Goal: Check status

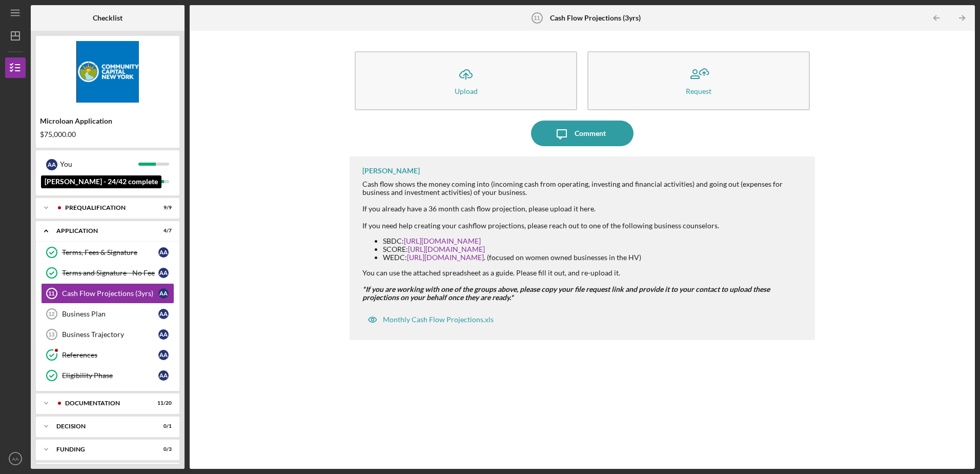
scroll to position [25, 0]
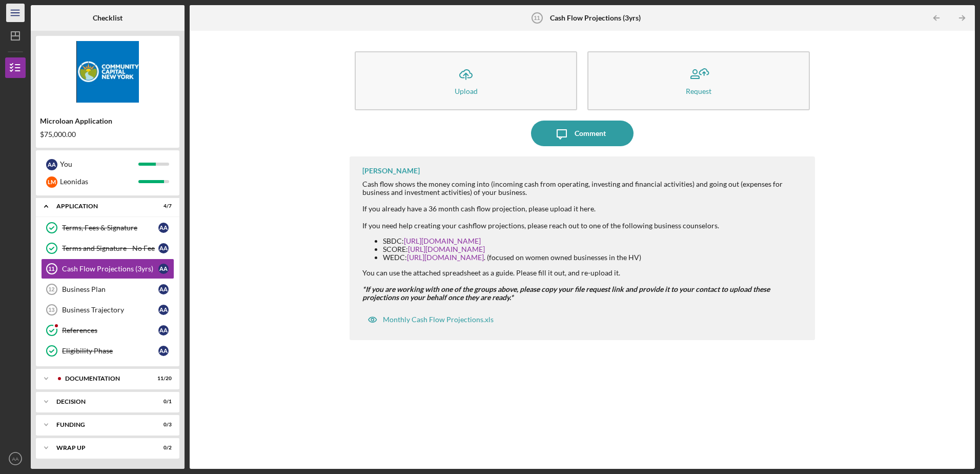
click at [16, 15] on icon "Icon/Menu" at bounding box center [15, 13] width 23 height 23
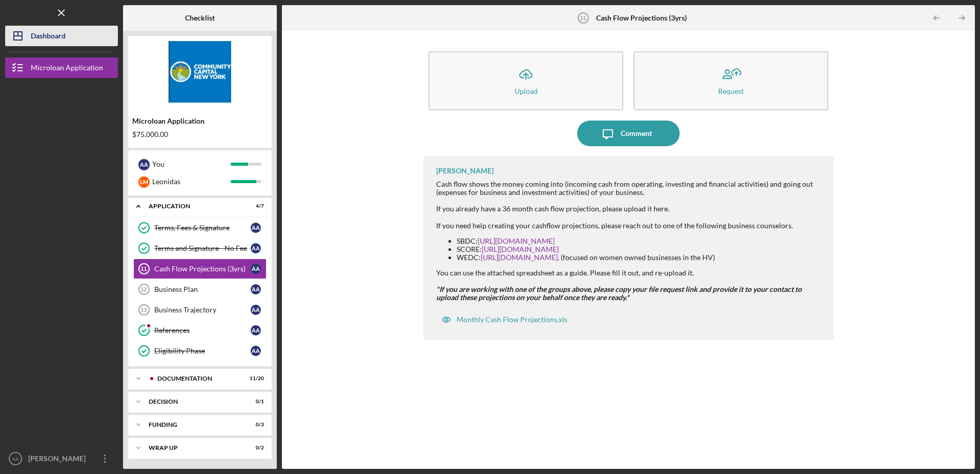
click at [70, 34] on button "Icon/Dashboard Dashboard" at bounding box center [61, 36] width 113 height 21
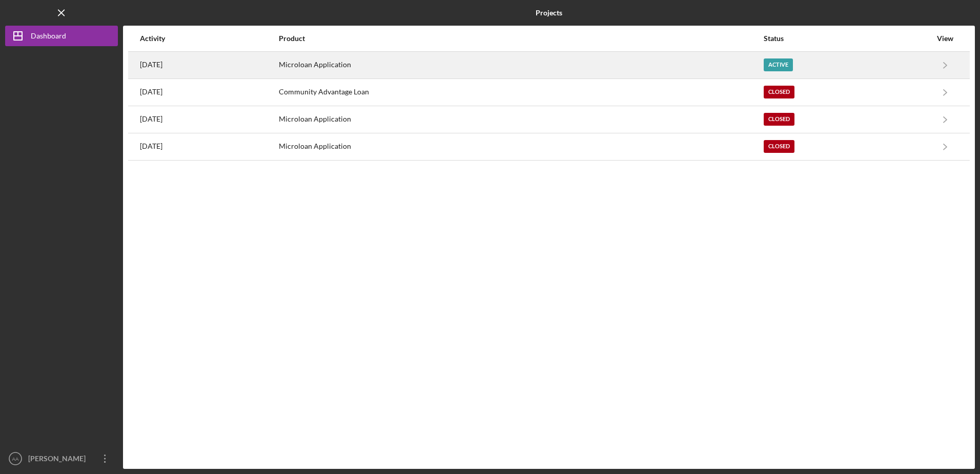
click at [793, 69] on div "Active" at bounding box center [778, 64] width 29 height 13
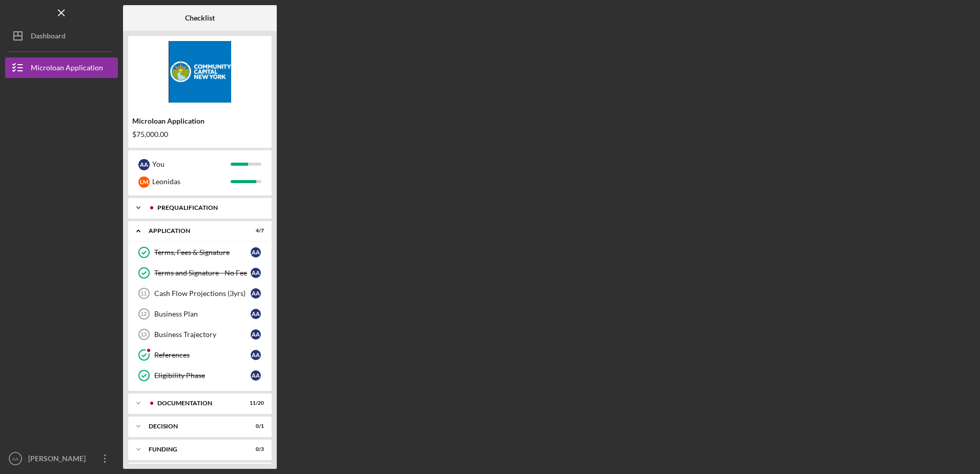
scroll to position [25, 0]
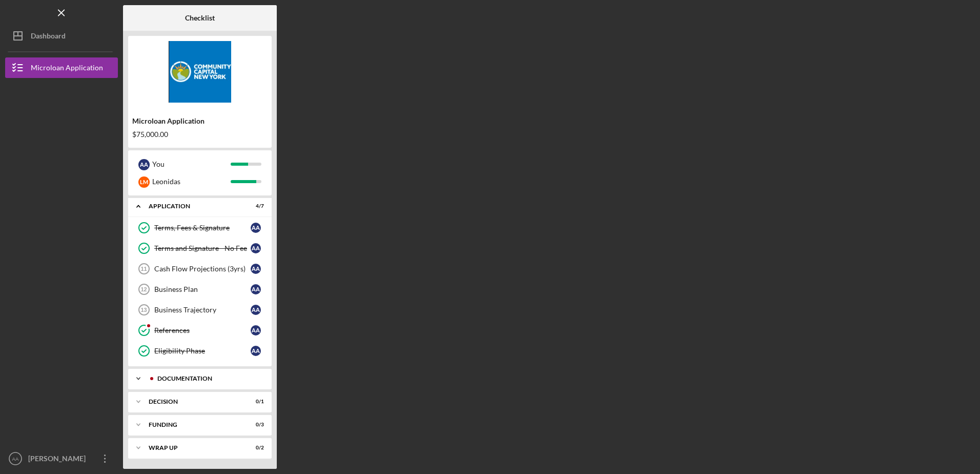
click at [205, 377] on div "Documentation" at bounding box center [208, 378] width 102 height 6
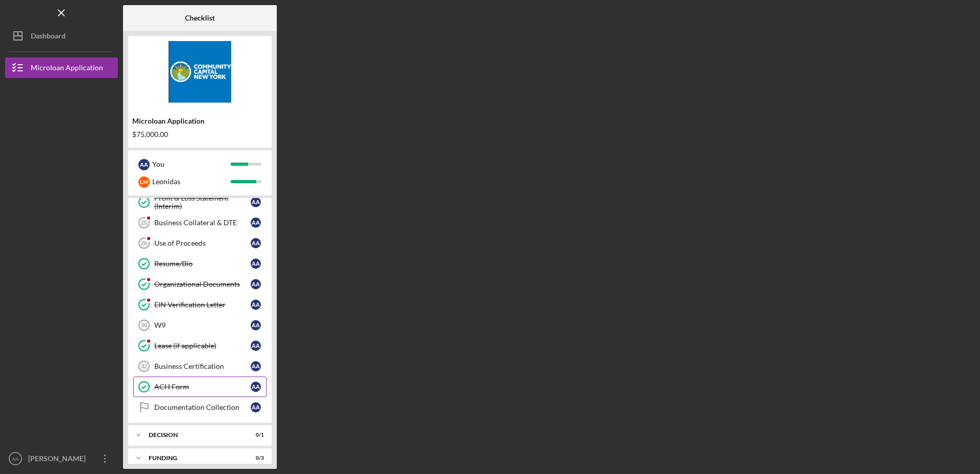
scroll to position [440, 0]
